Goal: Ask a question

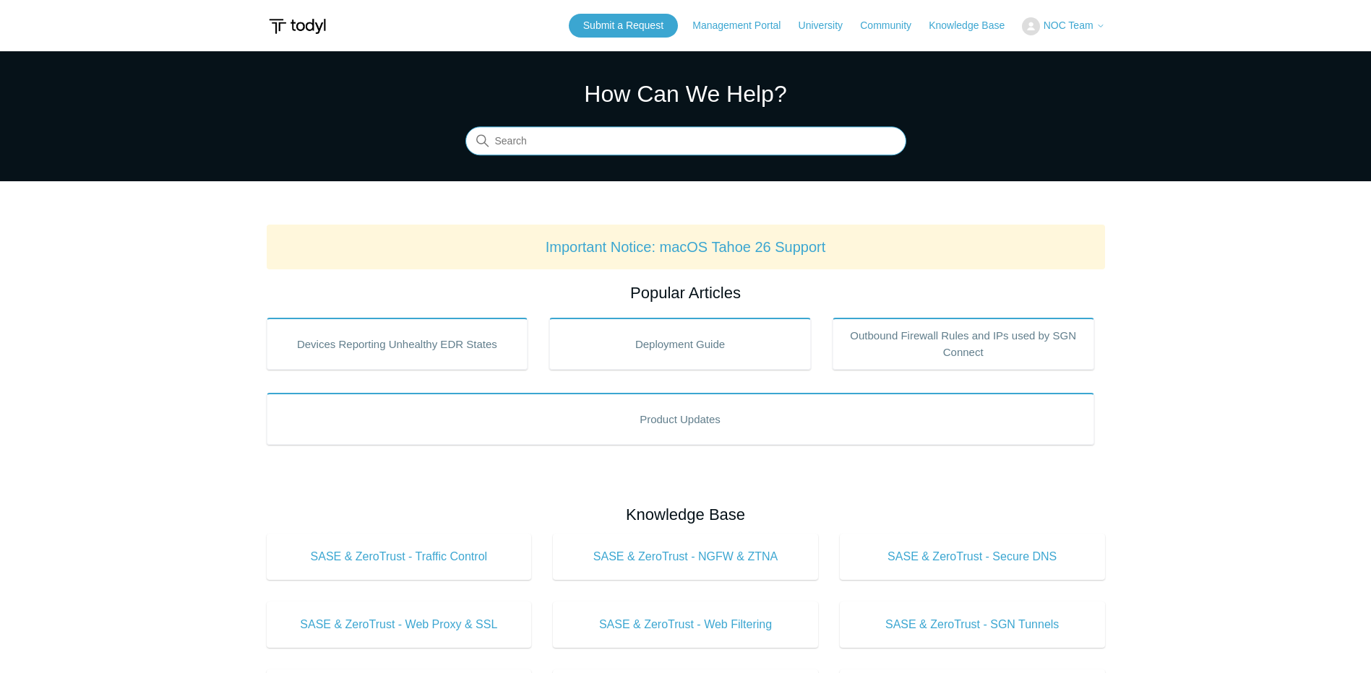
click at [582, 144] on input "Search" at bounding box center [685, 141] width 441 height 29
type input "akamai"
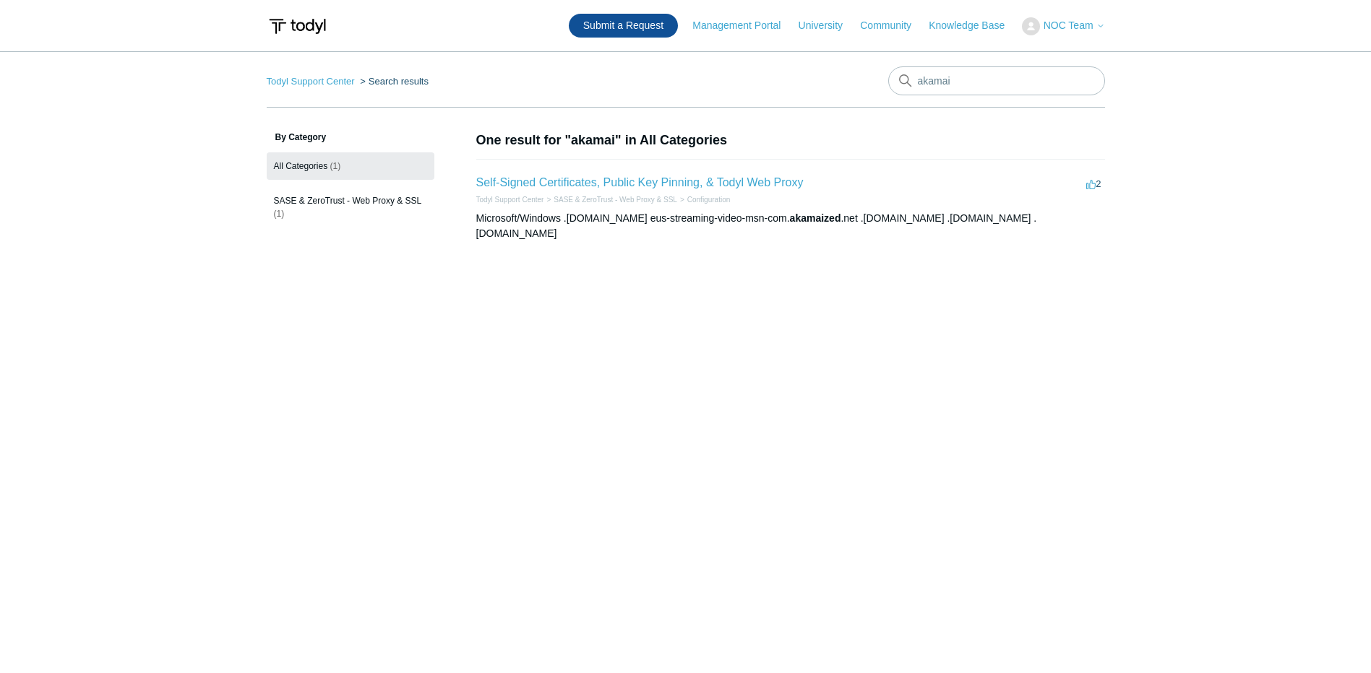
click at [620, 25] on link "Submit a Request" at bounding box center [623, 26] width 109 height 24
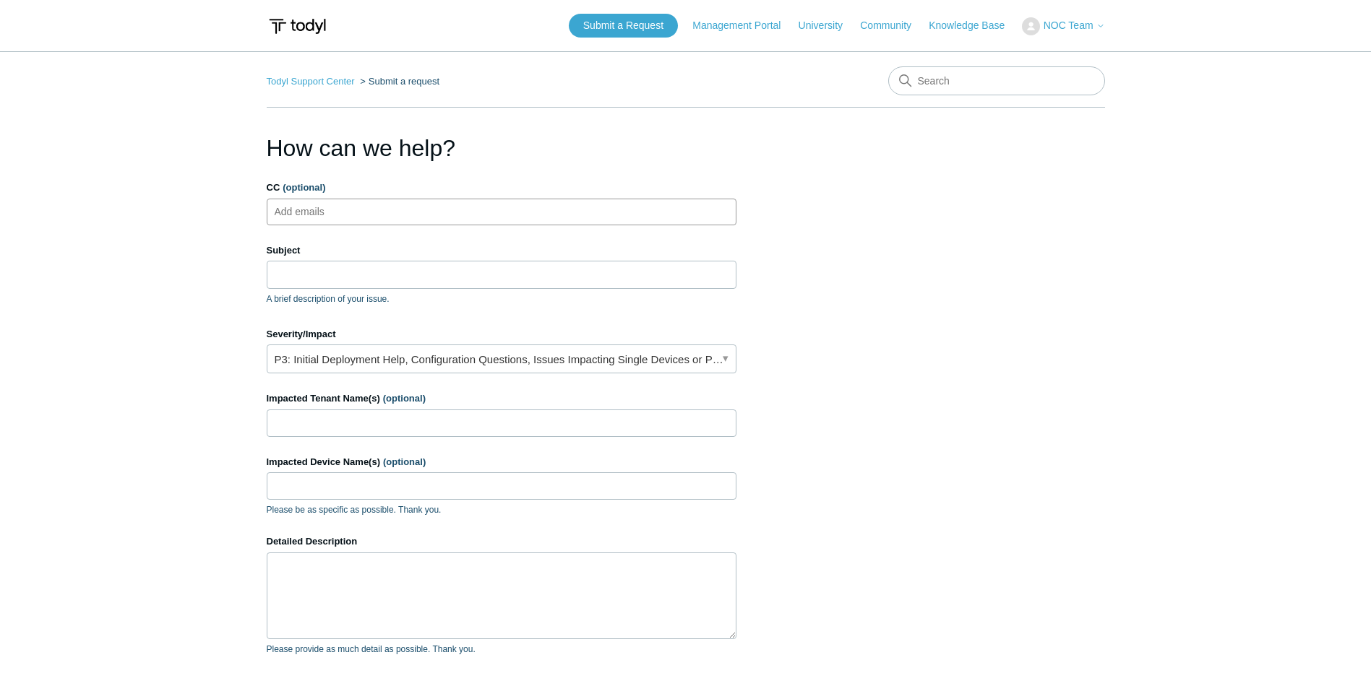
click at [707, 202] on ul "Add emails" at bounding box center [502, 212] width 470 height 27
click at [523, 344] on div "Severity/Impact P3: Initial Deployment Help, Configuration Questions, Issues Im…" at bounding box center [502, 350] width 470 height 47
click at [520, 354] on link "P3: Initial Deployment Help, Configuration Questions, Issues Impacting Single D…" at bounding box center [502, 359] width 470 height 29
click at [358, 280] on input "Subject" at bounding box center [502, 274] width 470 height 27
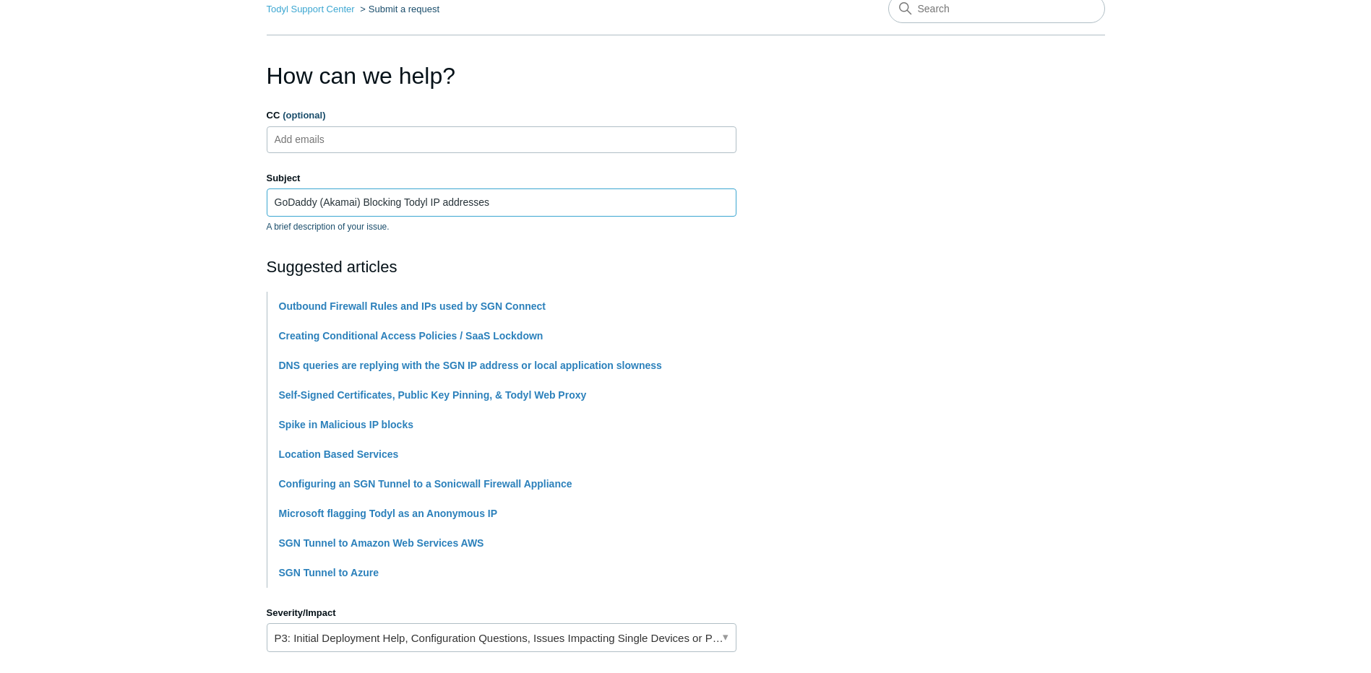
scroll to position [145, 0]
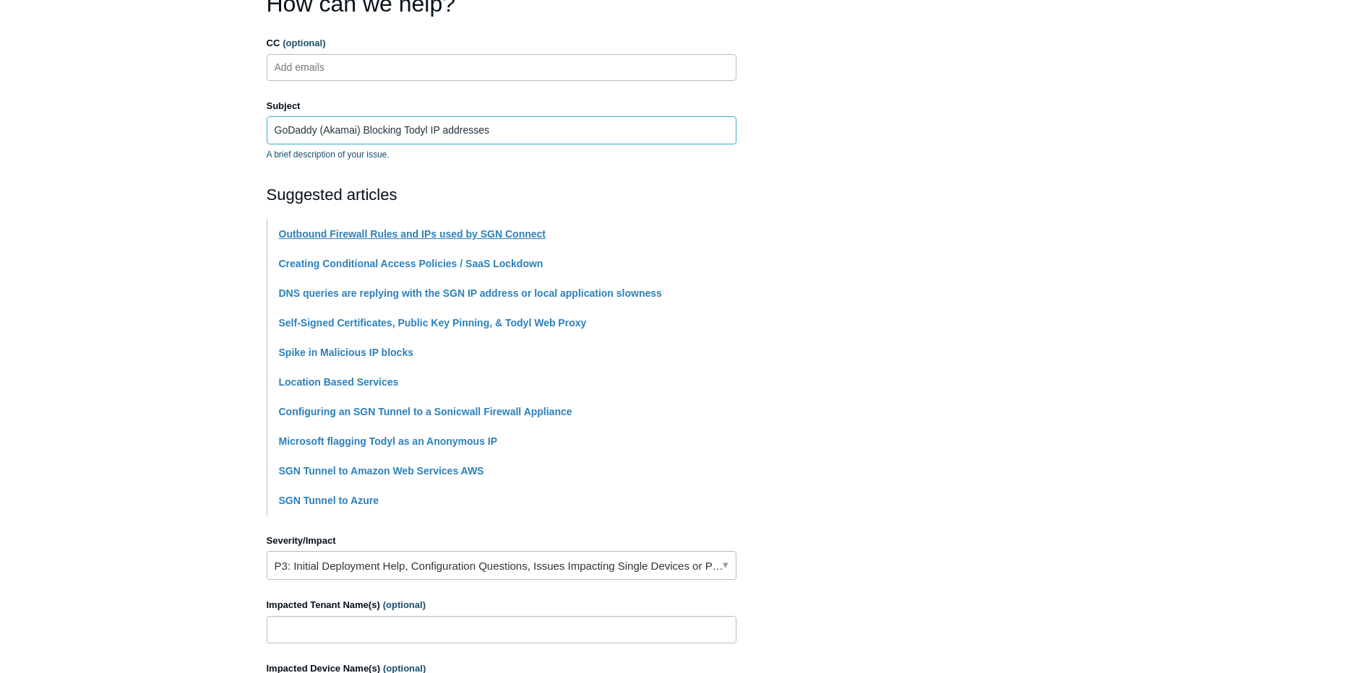
type input "GoDaddy (Akamai) Blocking Todyl IP addresses"
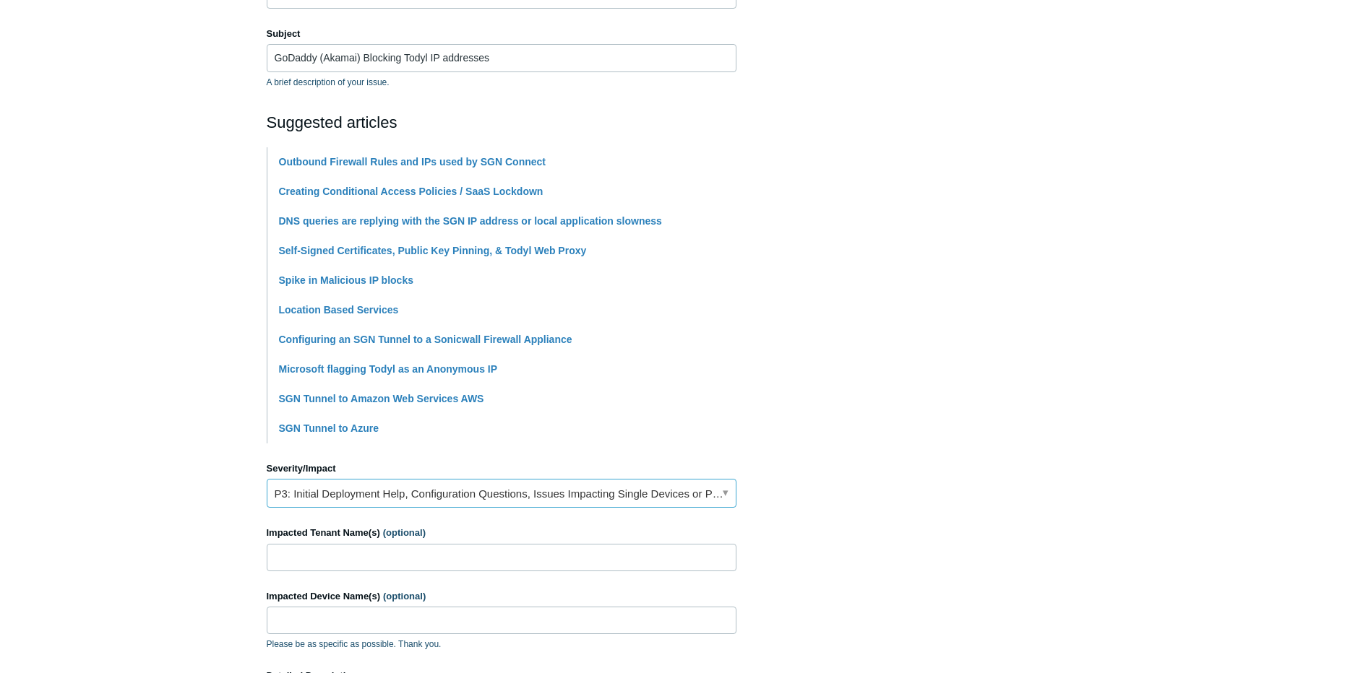
click at [595, 498] on link "P3: Initial Deployment Help, Configuration Questions, Issues Impacting Single D…" at bounding box center [502, 493] width 470 height 29
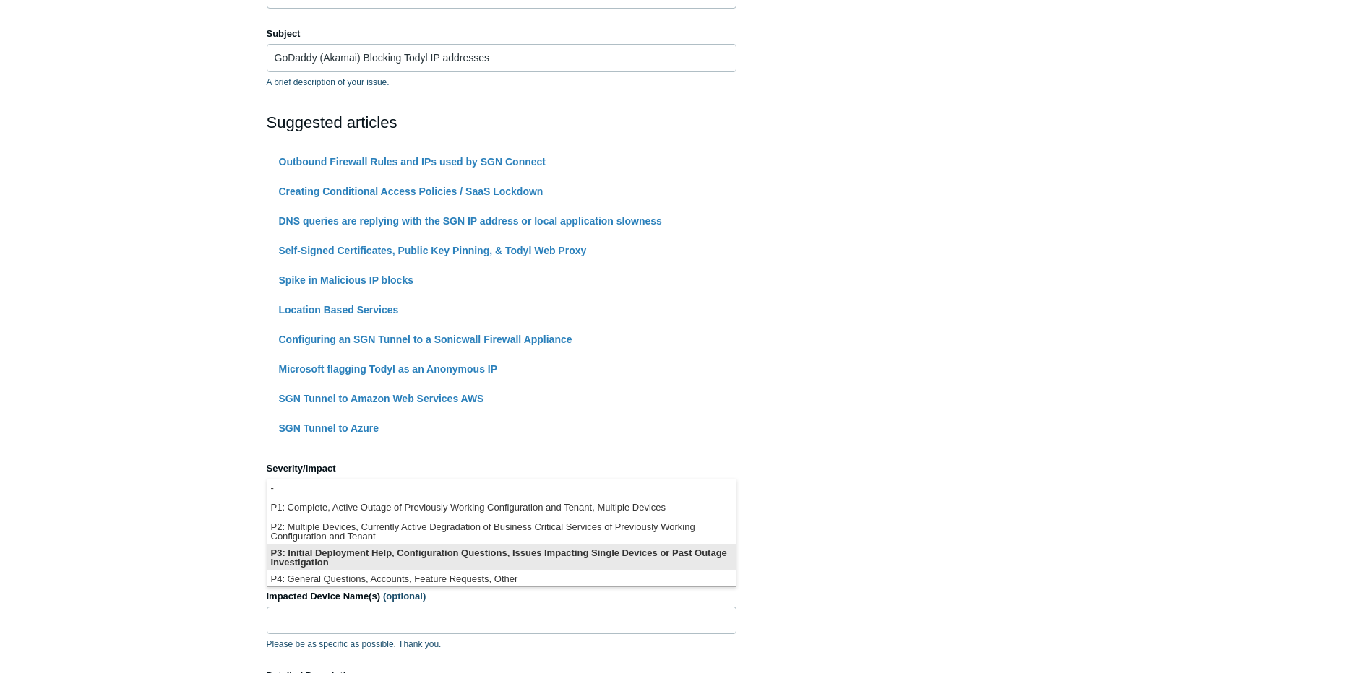
click at [526, 559] on li "P3: Initial Deployment Help, Configuration Questions, Issues Impacting Single D…" at bounding box center [501, 558] width 468 height 26
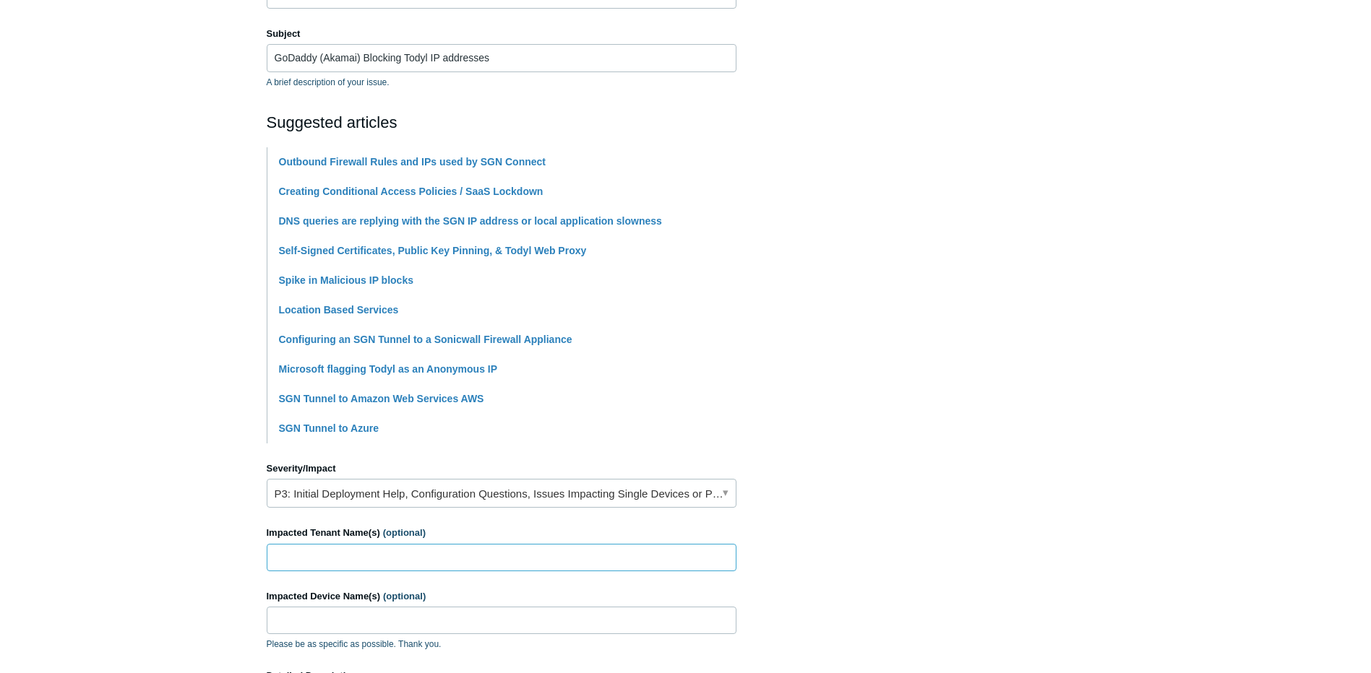
click at [532, 556] on input "Impacted Tenant Name(s) (optional)" at bounding box center [502, 557] width 470 height 27
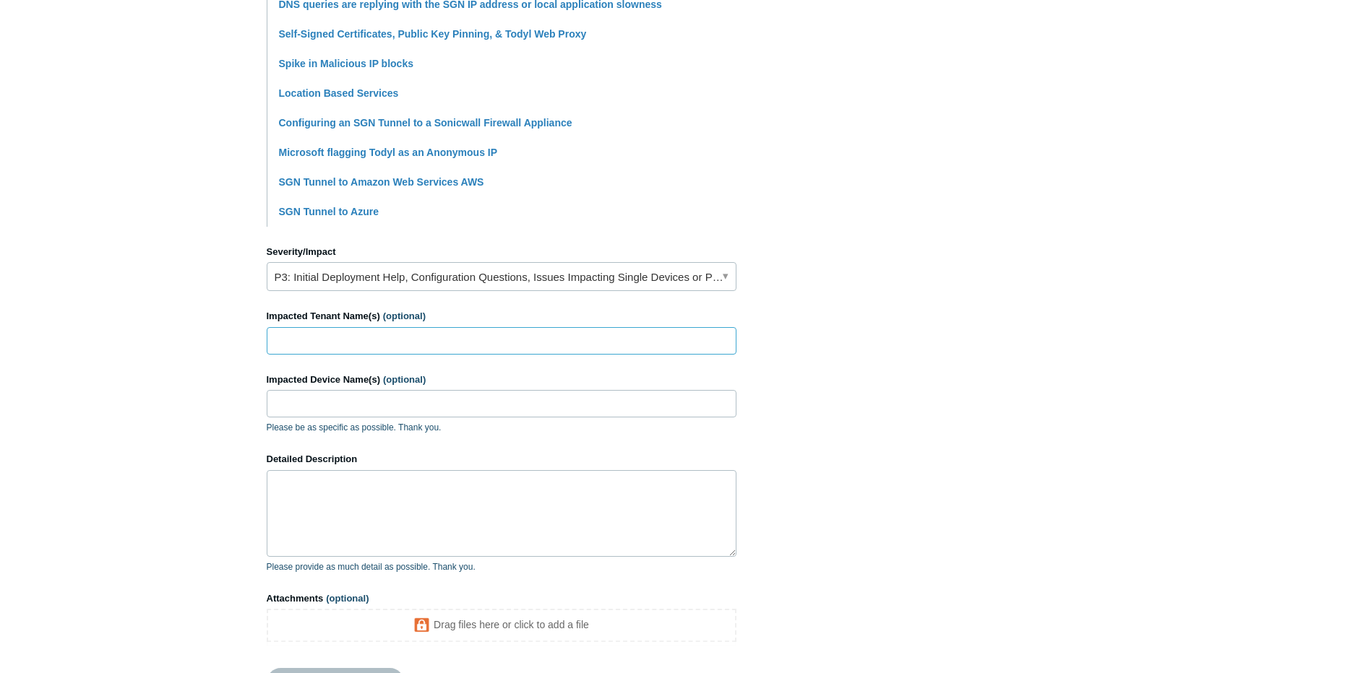
scroll to position [506, 0]
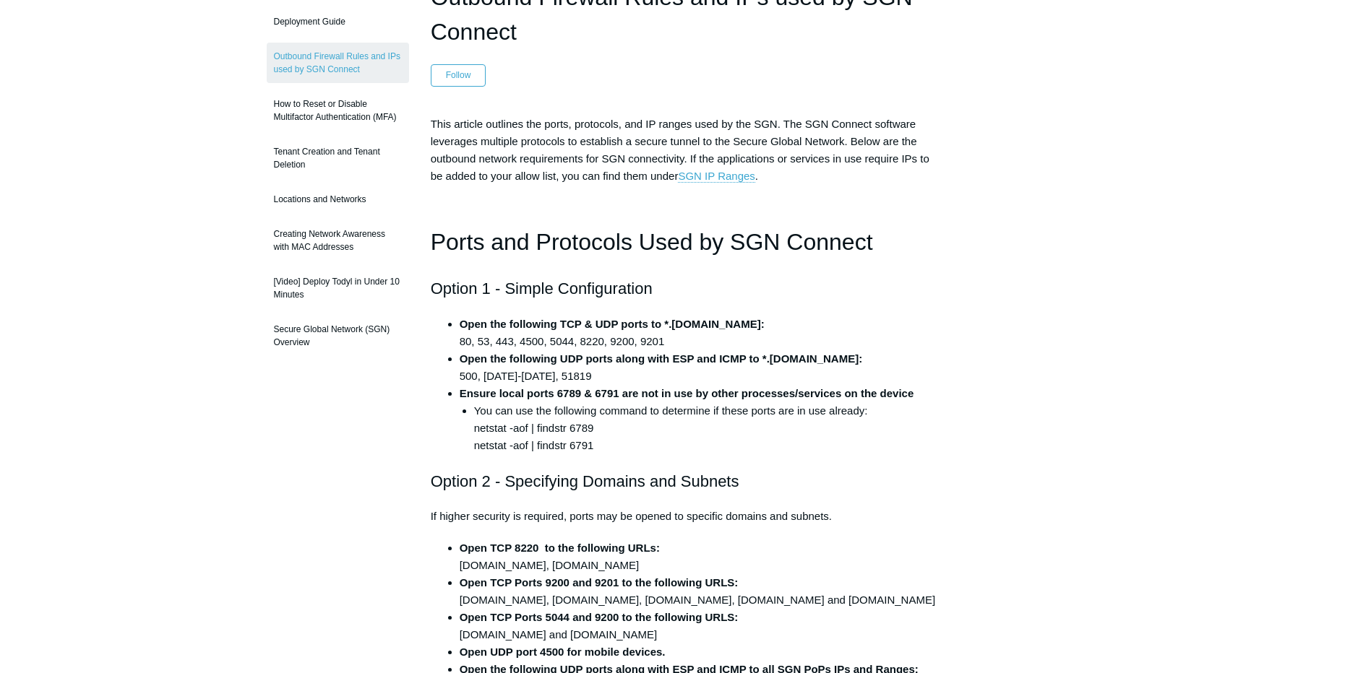
scroll to position [134, 0]
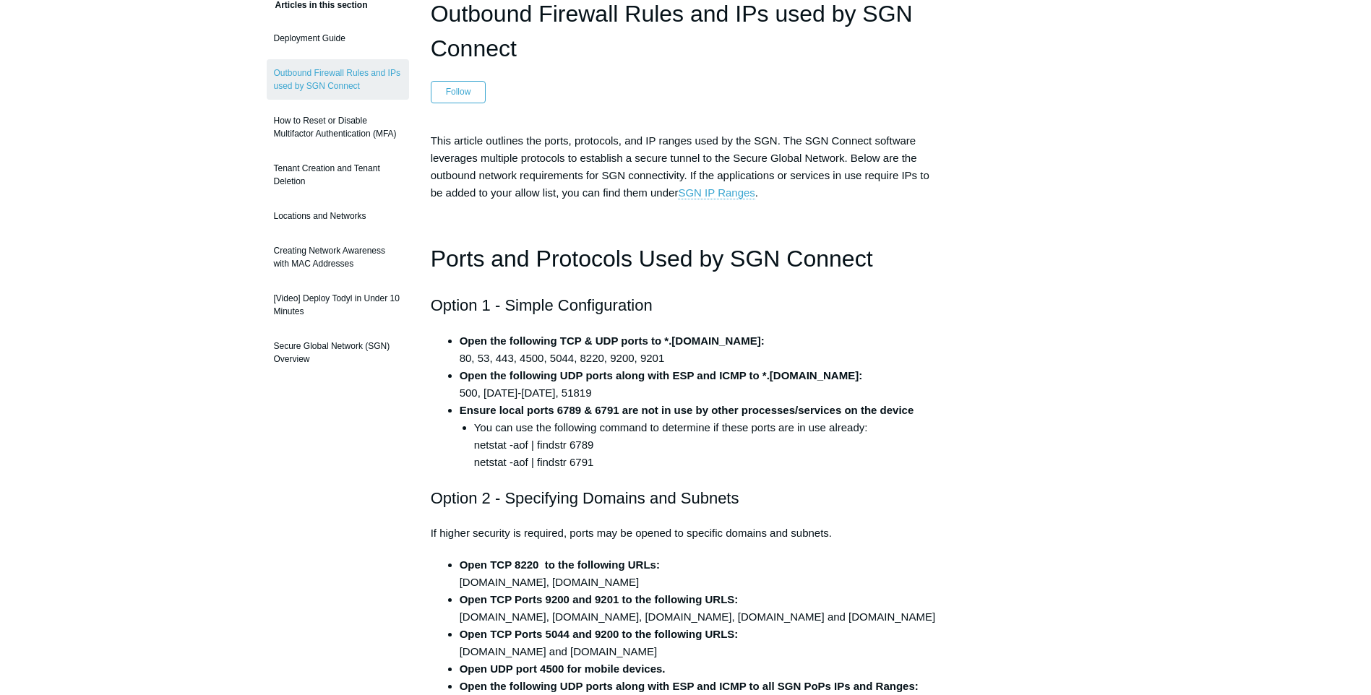
scroll to position [62, 0]
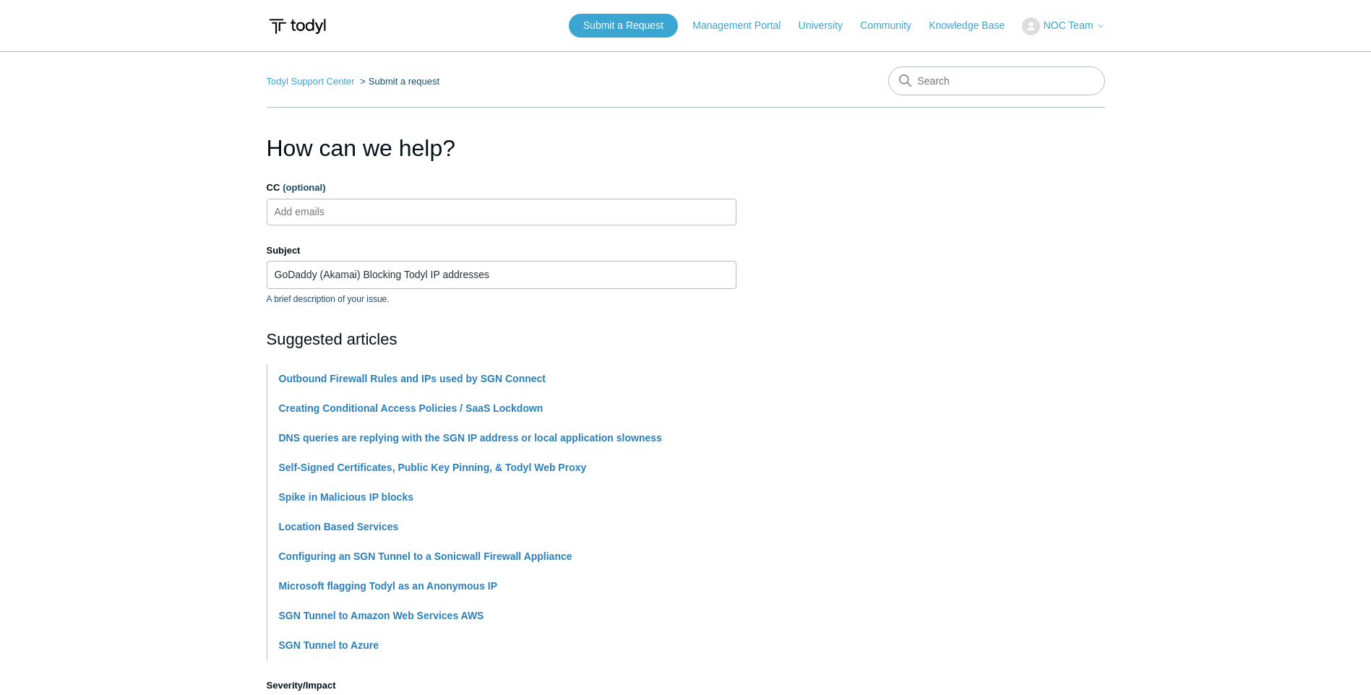
scroll to position [506, 0]
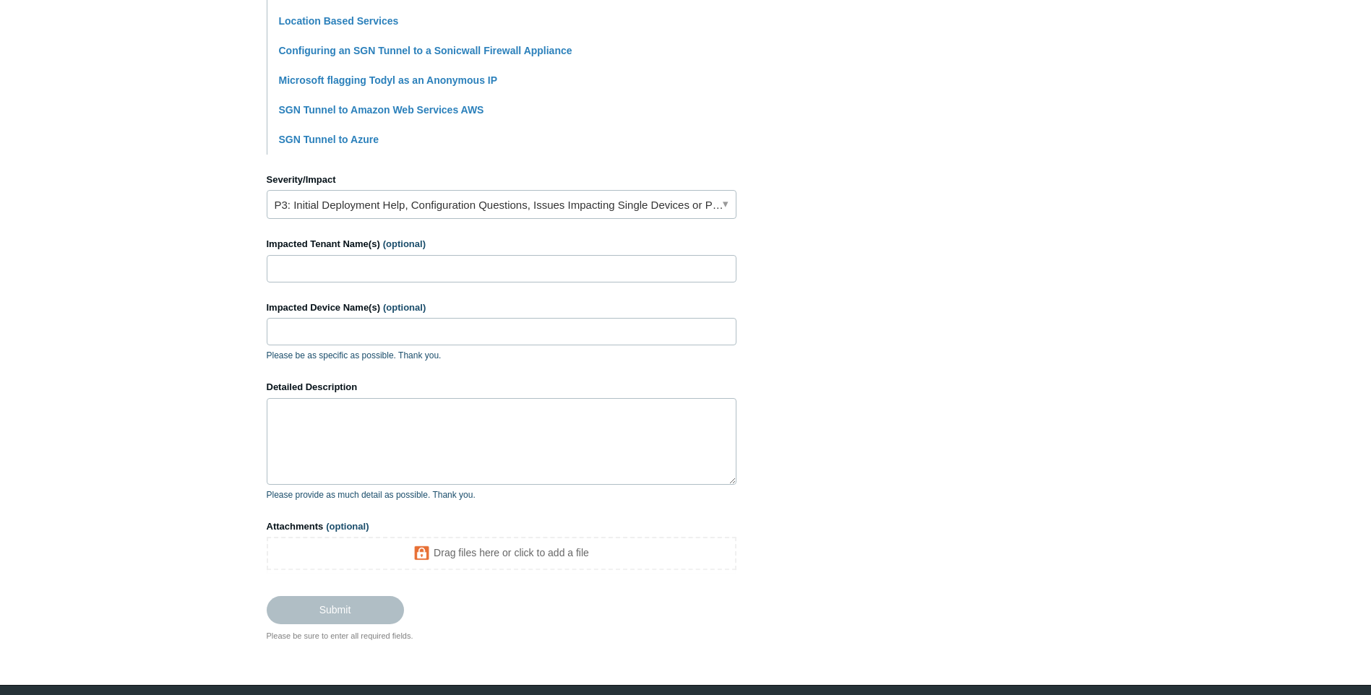
click at [1370, 240] on main "Todyl Support Center Submit a request How can we help? CC (optional) Add emails…" at bounding box center [685, 94] width 1371 height 1096
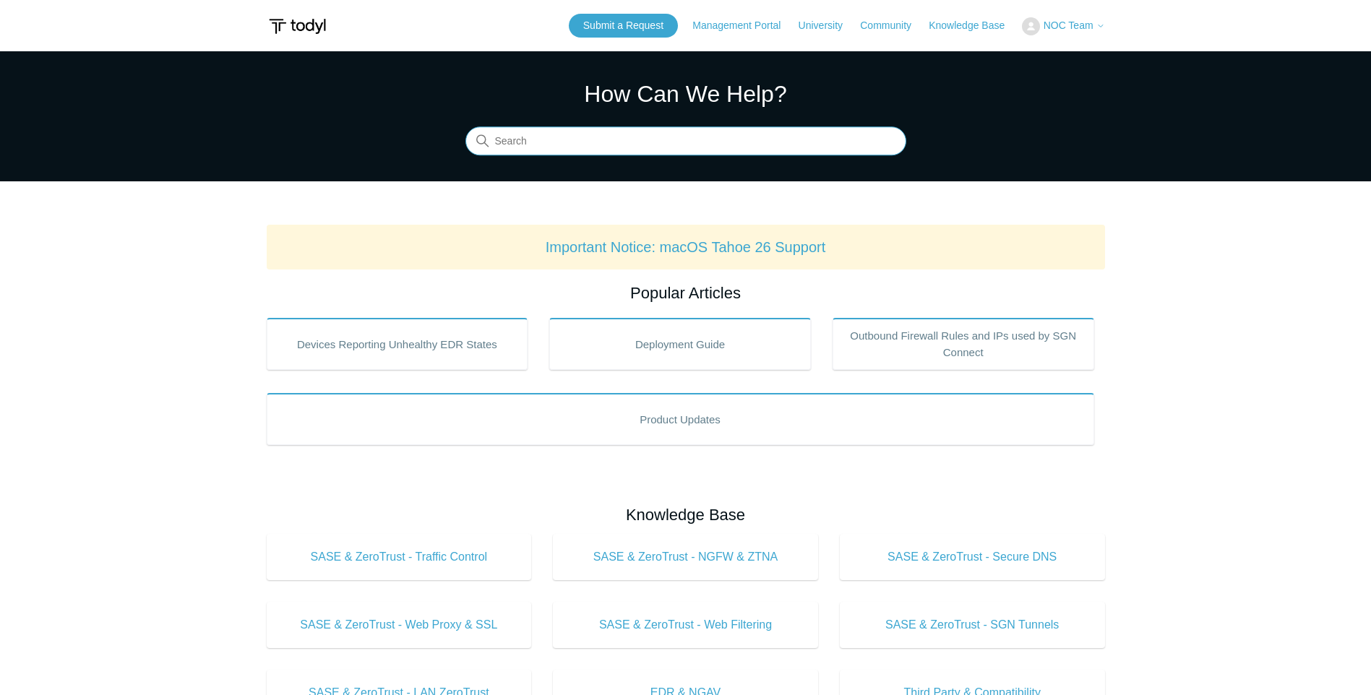
click at [529, 141] on input "Search" at bounding box center [685, 141] width 441 height 29
click at [564, 143] on input "whitelist" at bounding box center [685, 141] width 441 height 29
type input "websit"
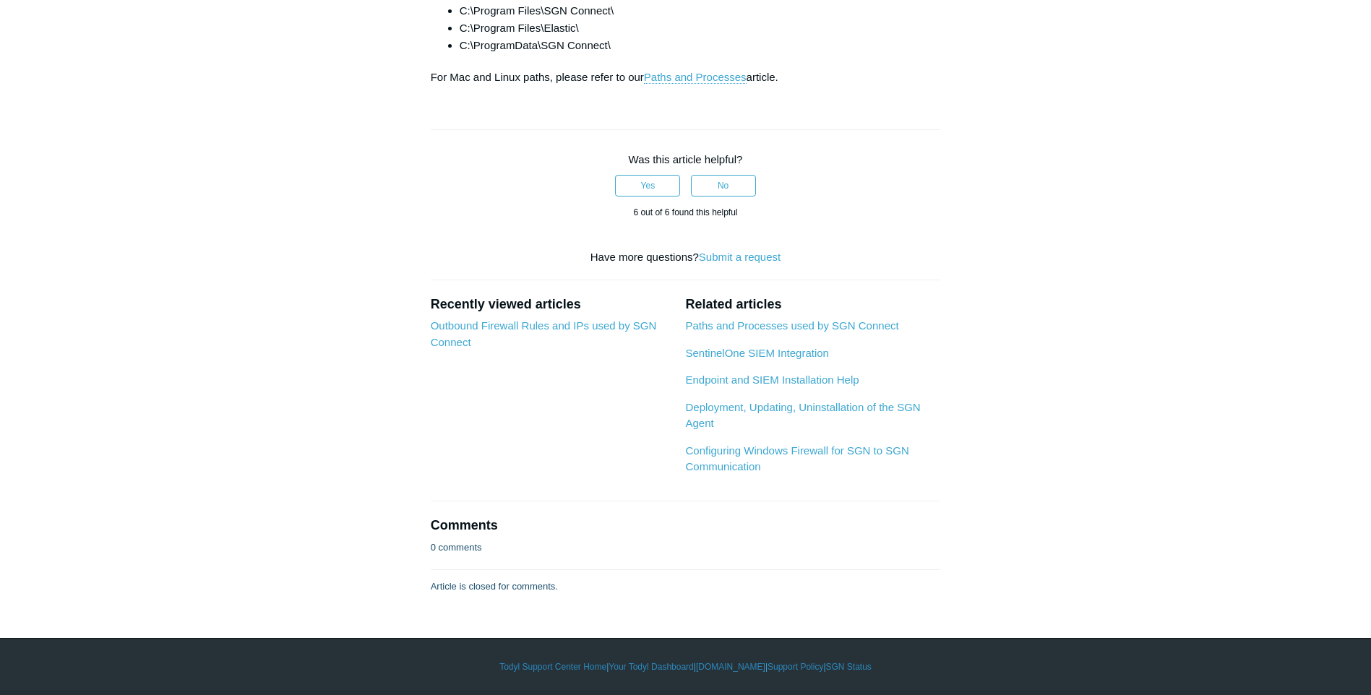
scroll to position [898, 0]
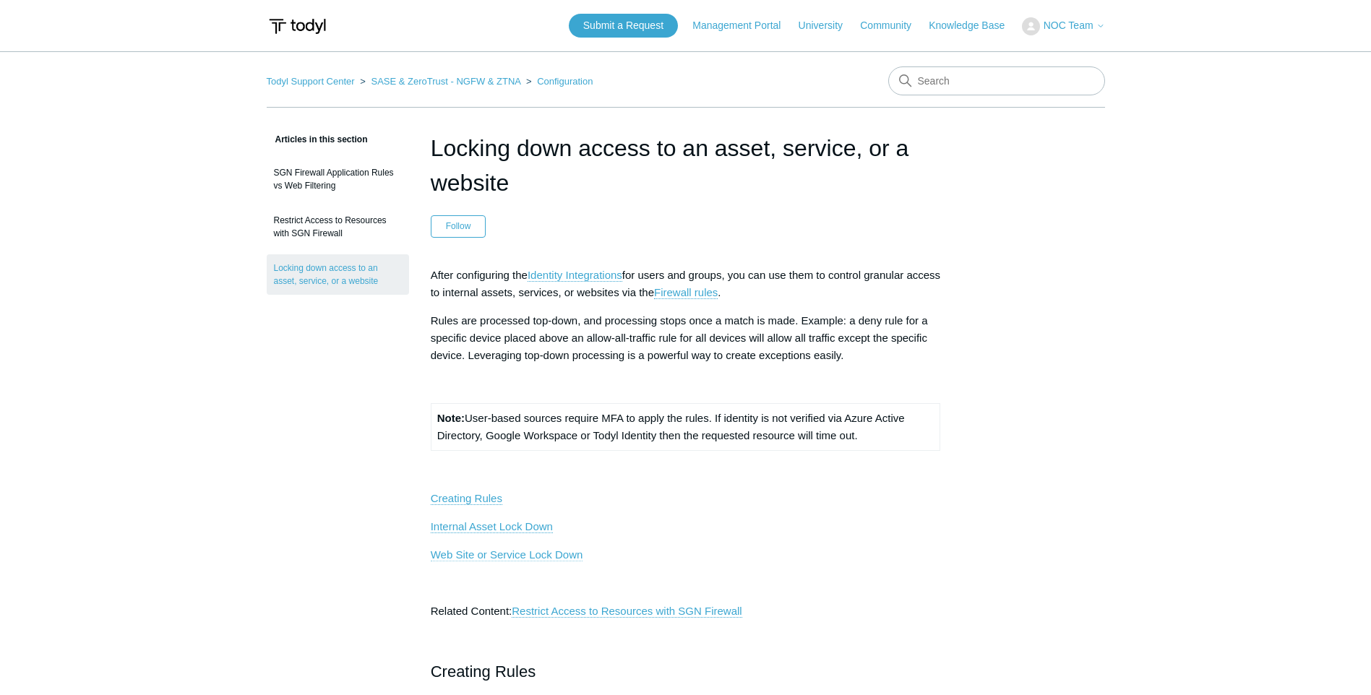
click at [541, 553] on link "Web Site or Service Lock Down" at bounding box center [507, 554] width 152 height 13
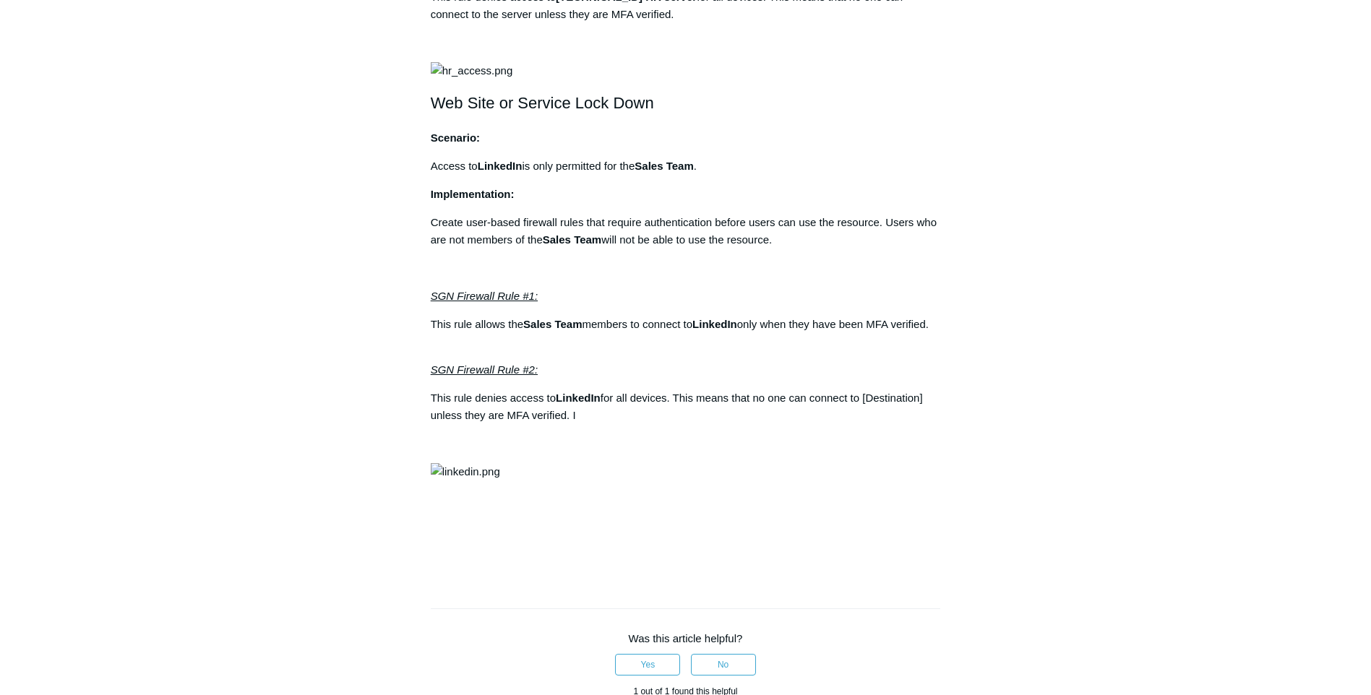
scroll to position [980, 0]
